Goal: Task Accomplishment & Management: Complete application form

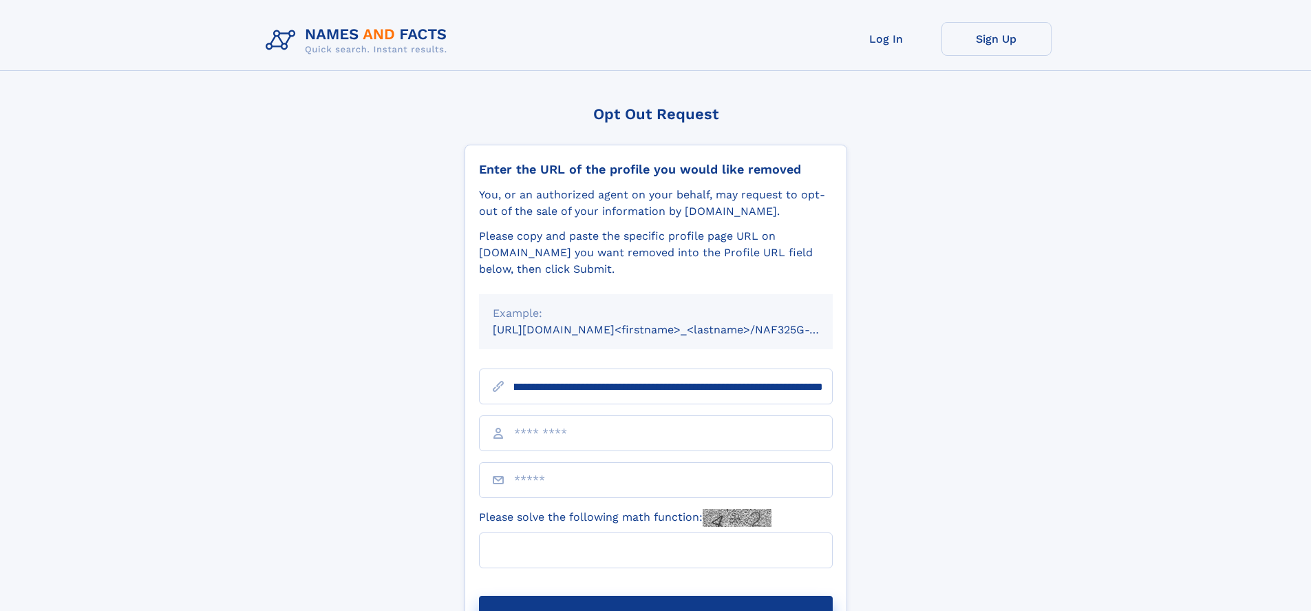
scroll to position [0, 159]
type input "**********"
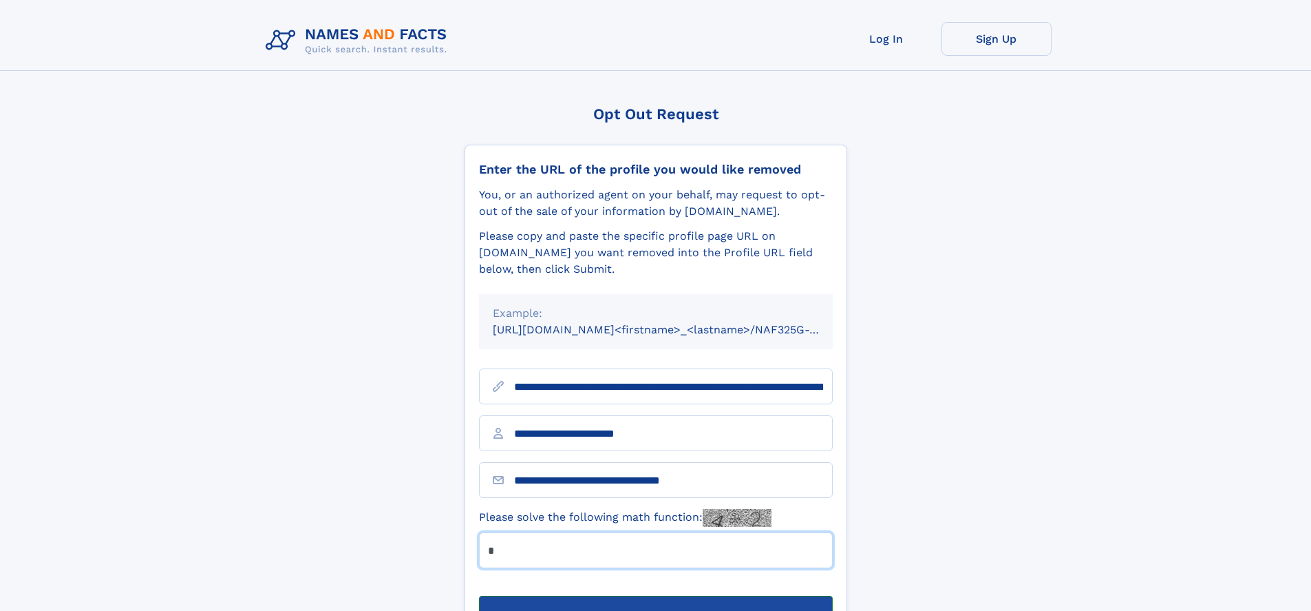
type input "*"
click at [655, 595] on button "Submit Opt Out Request" at bounding box center [656, 617] width 354 height 44
